Goal: Transaction & Acquisition: Subscribe to service/newsletter

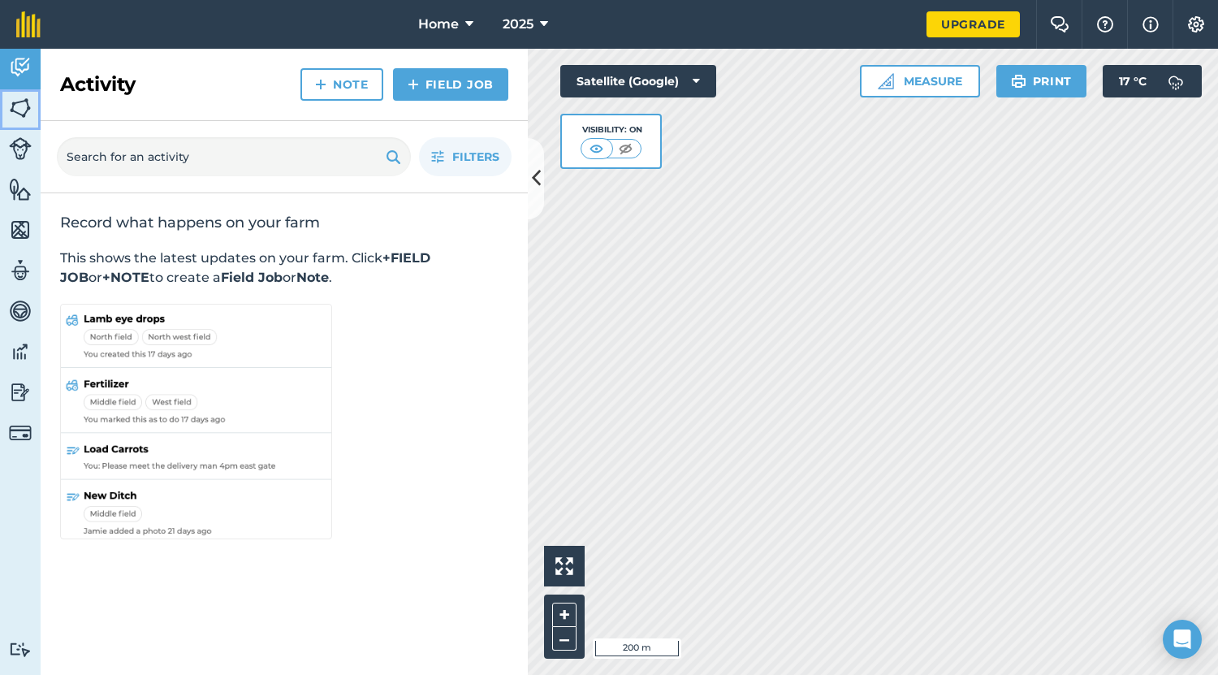
click at [20, 113] on img at bounding box center [20, 108] width 23 height 24
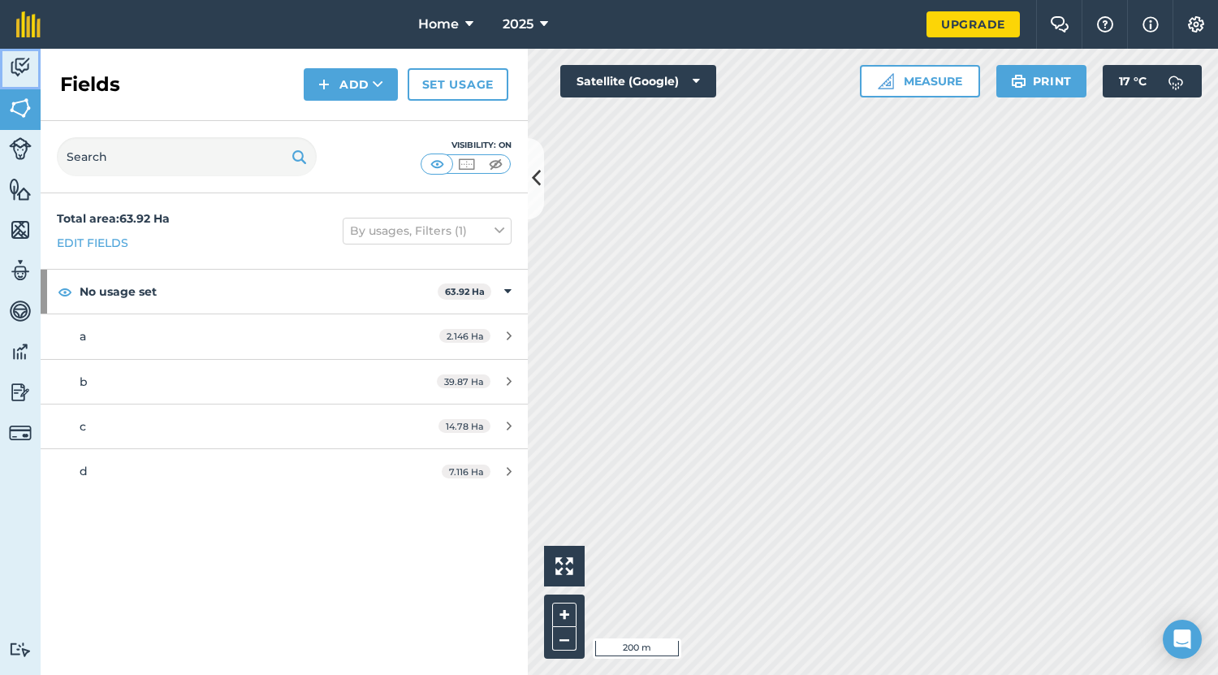
click at [12, 63] on img at bounding box center [20, 67] width 23 height 24
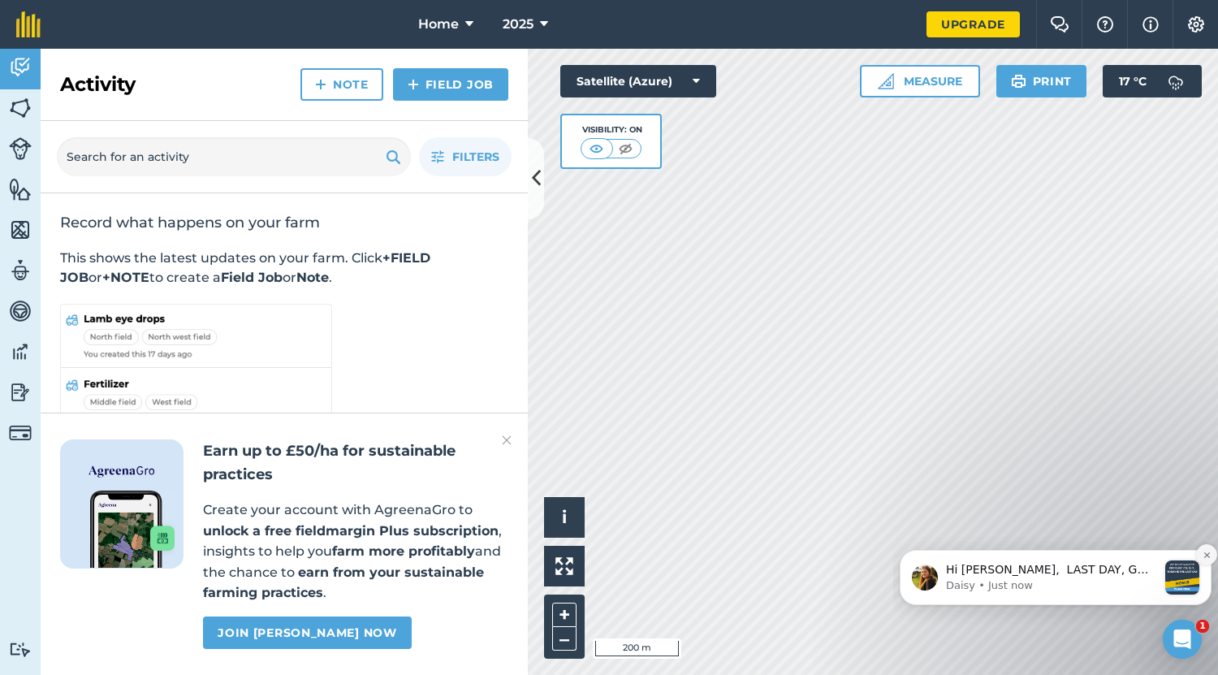
click at [1205, 550] on icon "Dismiss notification" at bounding box center [1206, 554] width 9 height 9
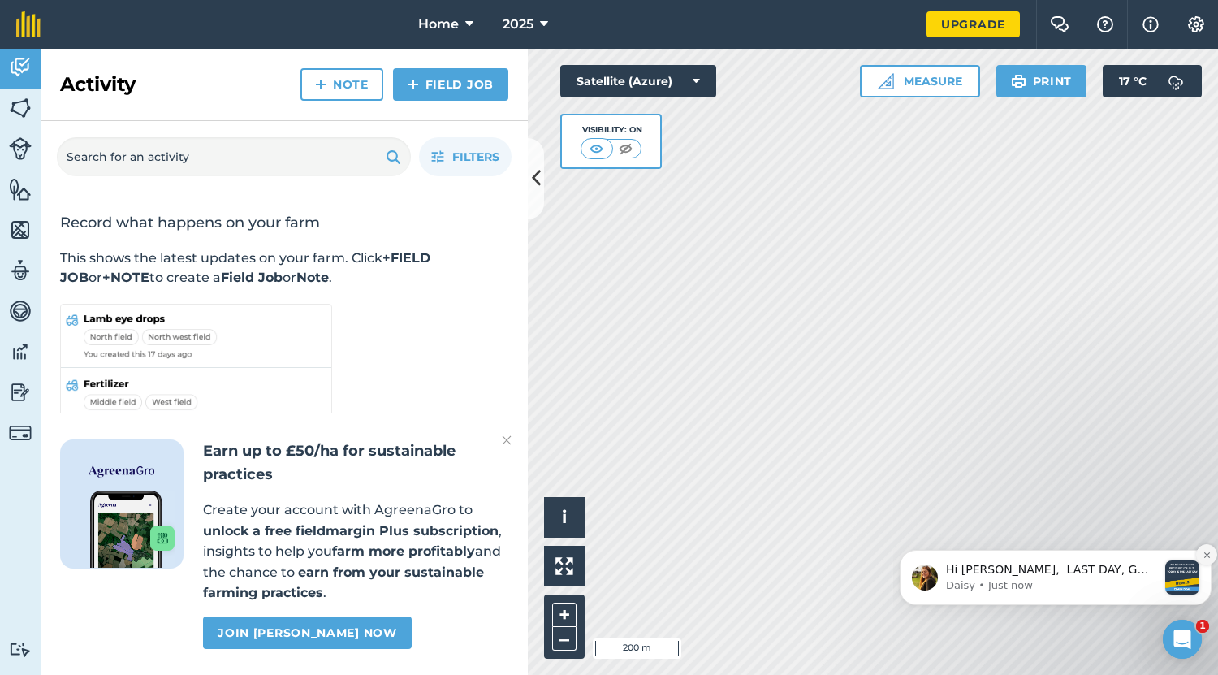
click at [1206, 554] on icon "Dismiss notification" at bounding box center [1206, 554] width 6 height 6
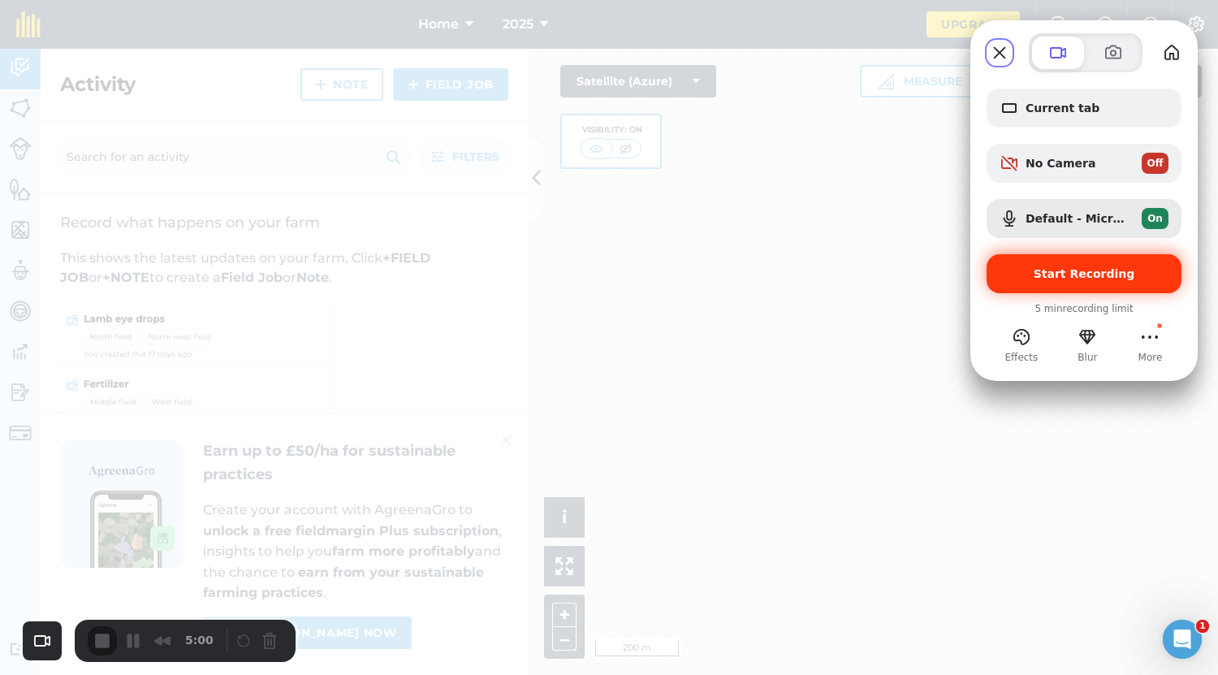
click at [1059, 279] on span "Start Recording" at bounding box center [1083, 273] width 101 height 13
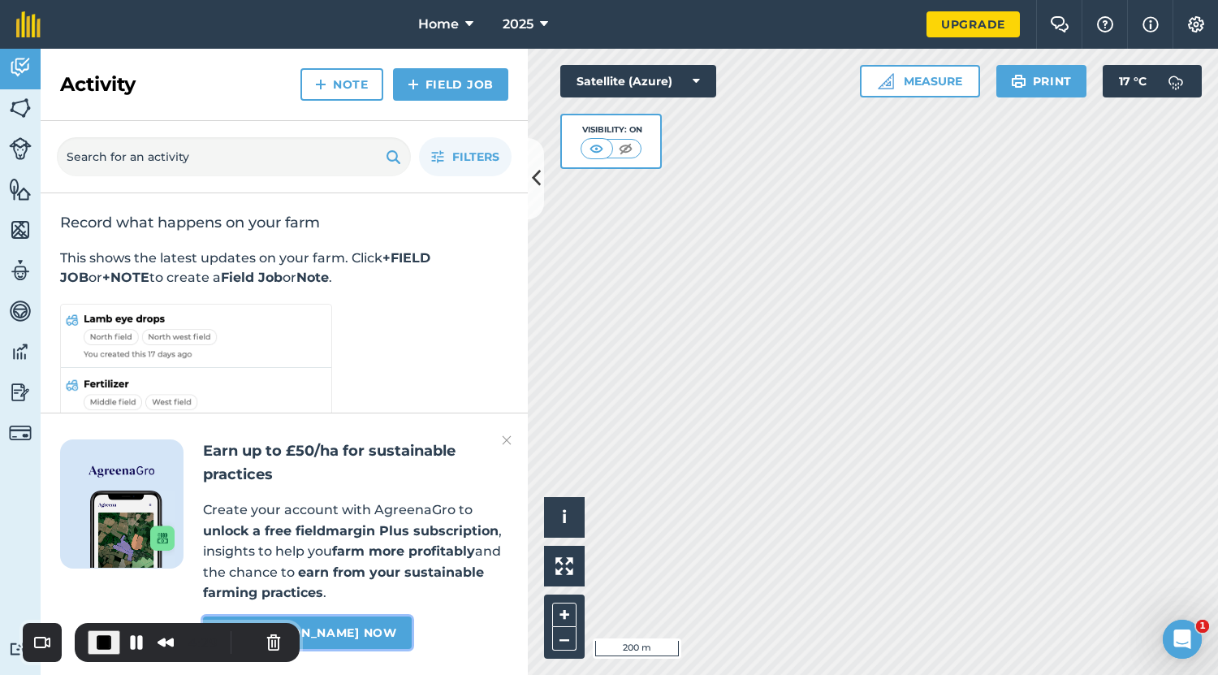
click at [356, 634] on link "Join Agreena Gro now" at bounding box center [307, 632] width 208 height 32
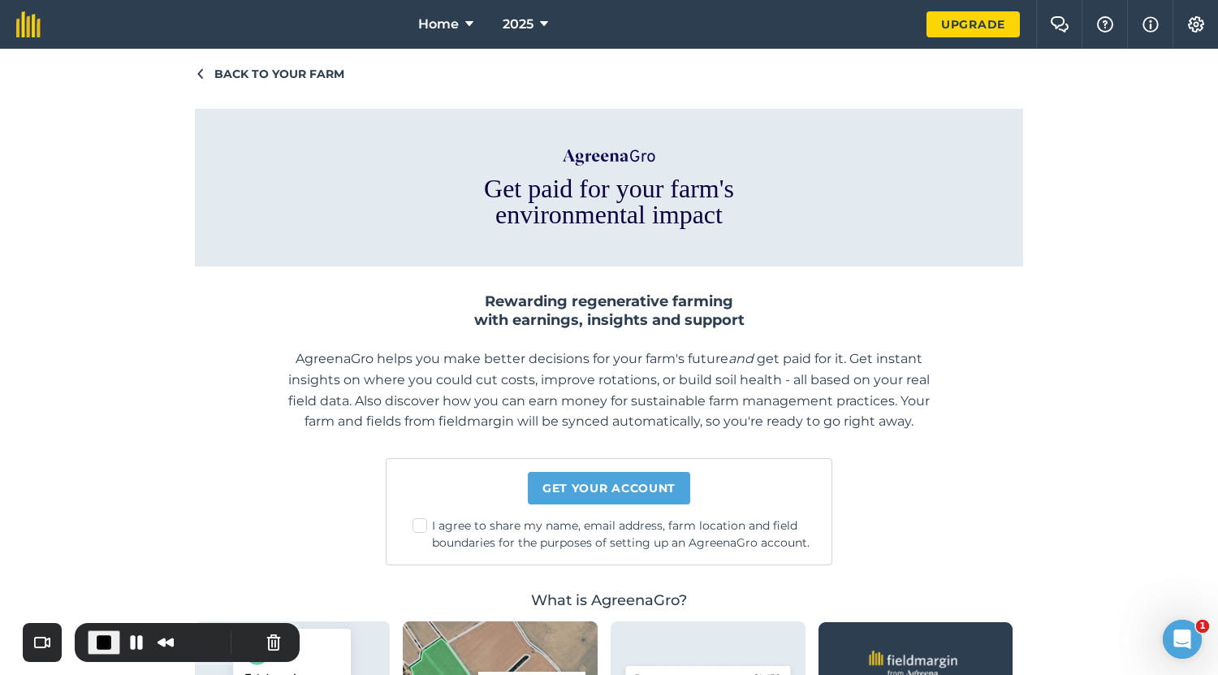
click at [414, 525] on label "I agree to share my name, email address, farm location and field boundaries for…" at bounding box center [615, 534] width 406 height 34
click at [615, 525] on input "I agree to share my name, email address, farm location and field boundaries for…" at bounding box center [620, 522] width 11 height 11
checkbox input "true"
click at [594, 486] on link "Get your account" at bounding box center [609, 488] width 162 height 32
